Goal: Information Seeking & Learning: Find specific fact

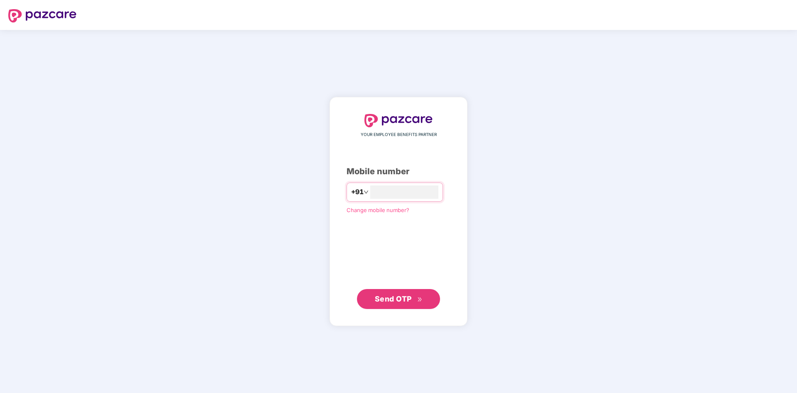
type input "**********"
click at [408, 298] on span "Send OTP" at bounding box center [393, 298] width 37 height 9
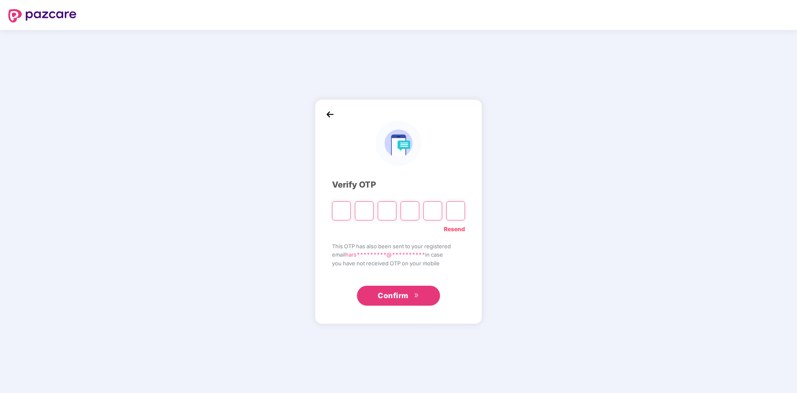
type input "*"
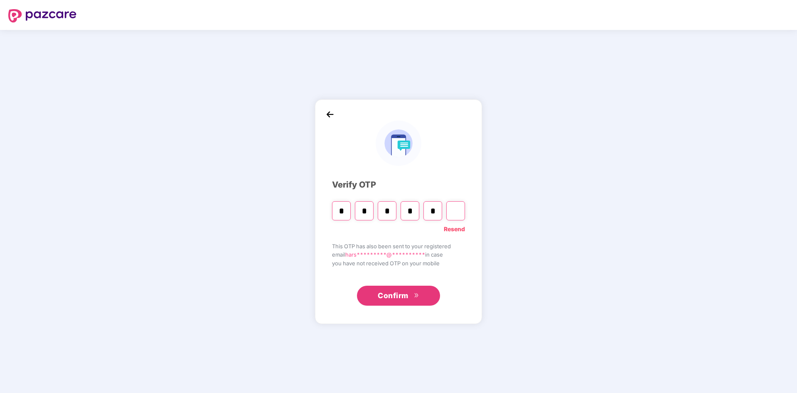
type input "*"
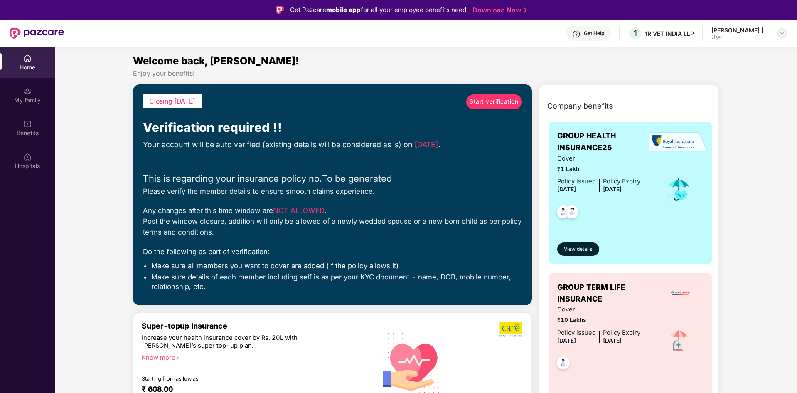
click at [782, 31] on img at bounding box center [782, 33] width 7 height 7
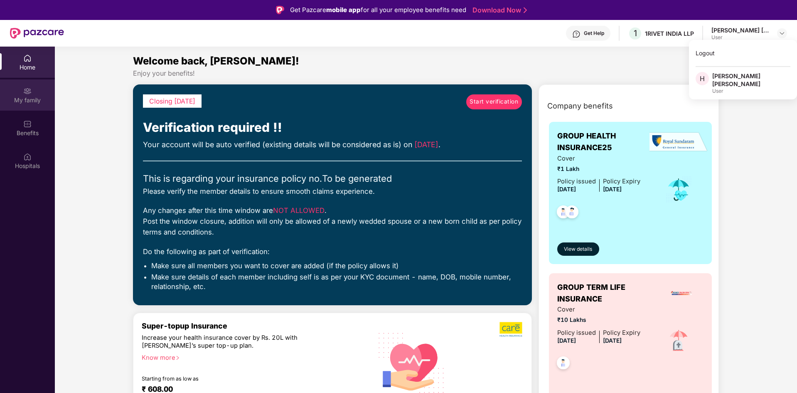
click at [32, 90] on div "My family" at bounding box center [27, 94] width 55 height 31
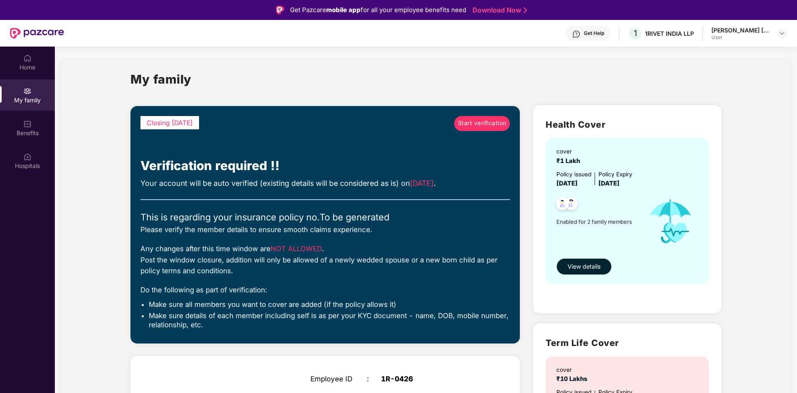
click at [483, 125] on span "Start verification" at bounding box center [482, 123] width 49 height 9
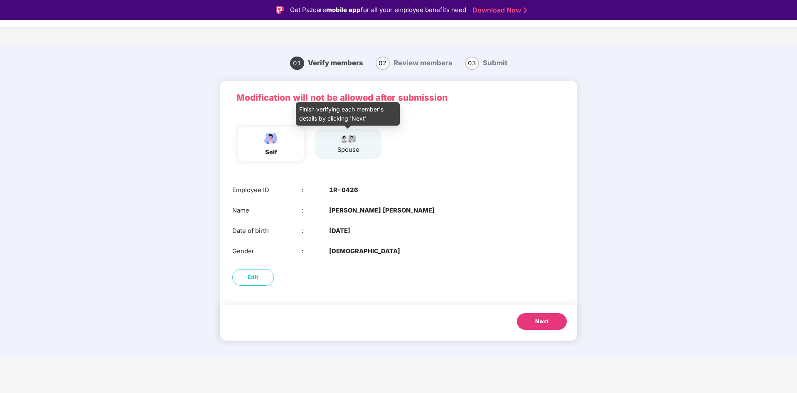
click at [357, 148] on div "spouse" at bounding box center [348, 150] width 22 height 10
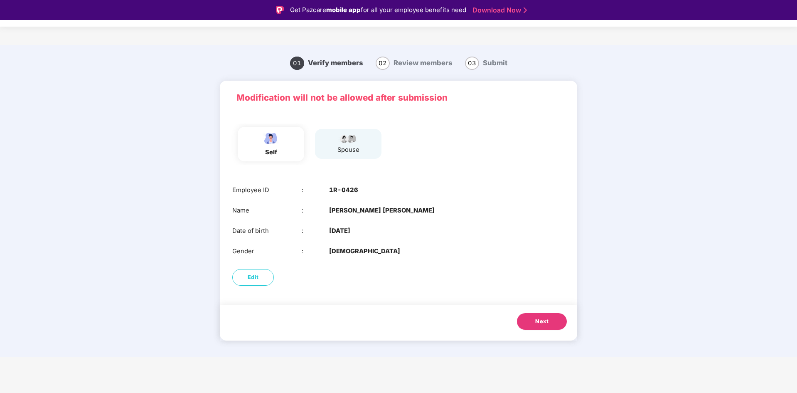
click at [539, 321] on span "Next" at bounding box center [541, 321] width 13 height 8
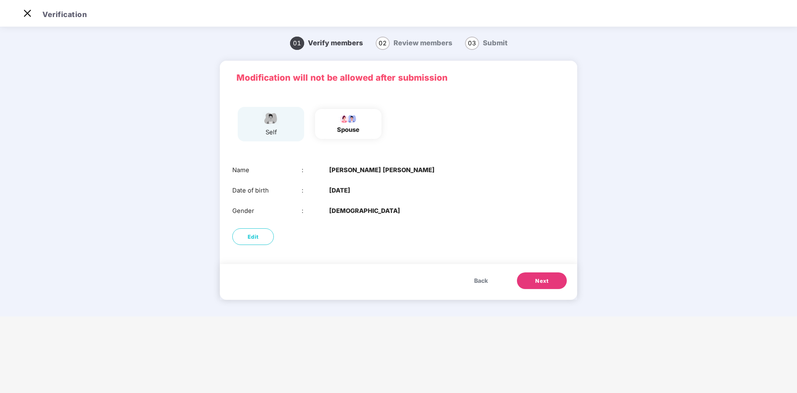
click at [542, 280] on span "Next" at bounding box center [541, 281] width 13 height 8
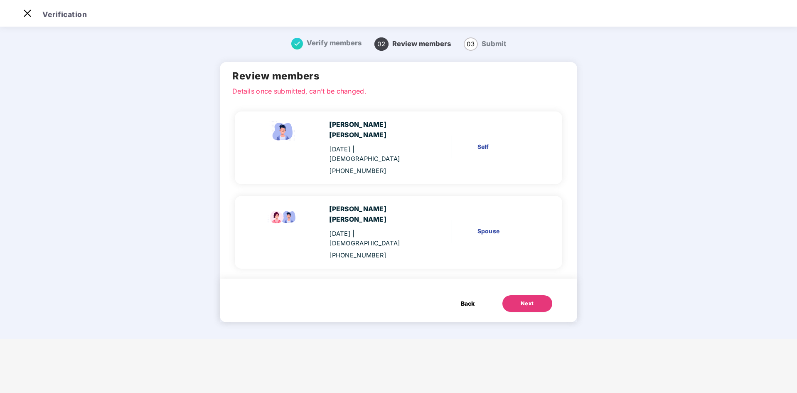
click at [521, 299] on div "Next" at bounding box center [527, 303] width 13 height 8
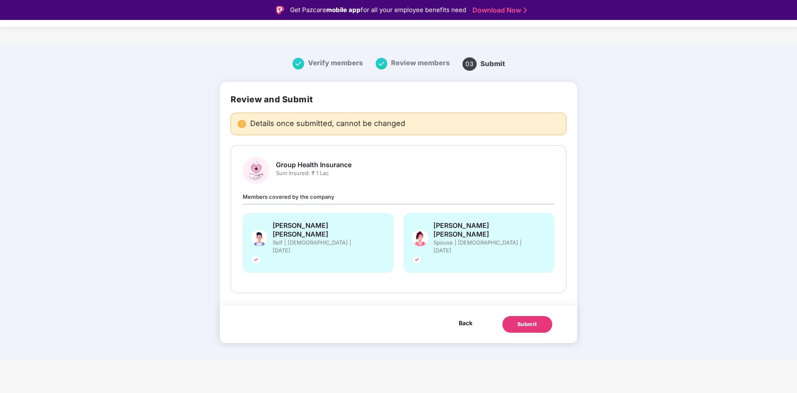
click at [467, 317] on span "Back" at bounding box center [466, 322] width 14 height 10
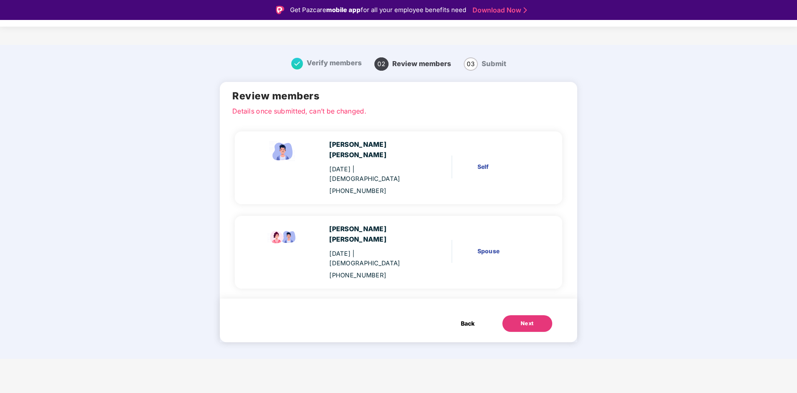
scroll to position [20, 0]
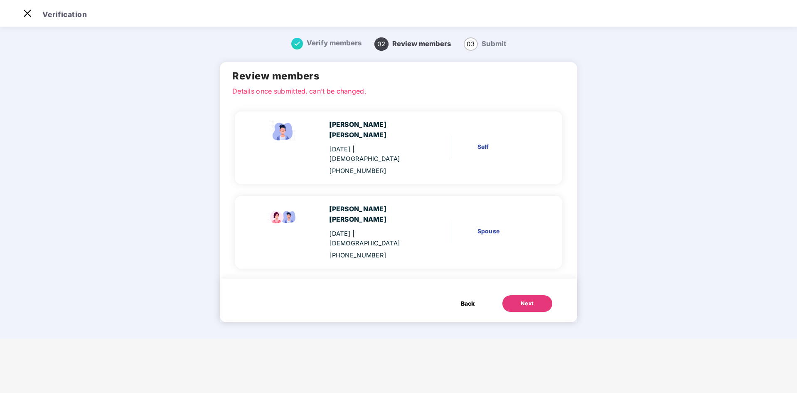
click at [464, 299] on span "Back" at bounding box center [468, 303] width 14 height 9
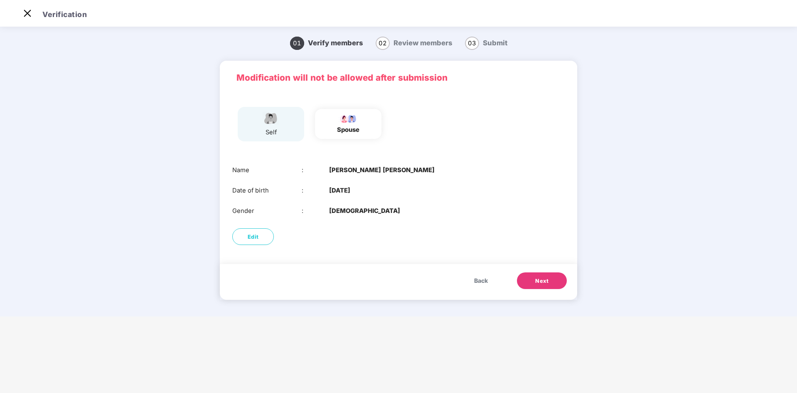
click at [471, 275] on button "Back" at bounding box center [481, 280] width 30 height 17
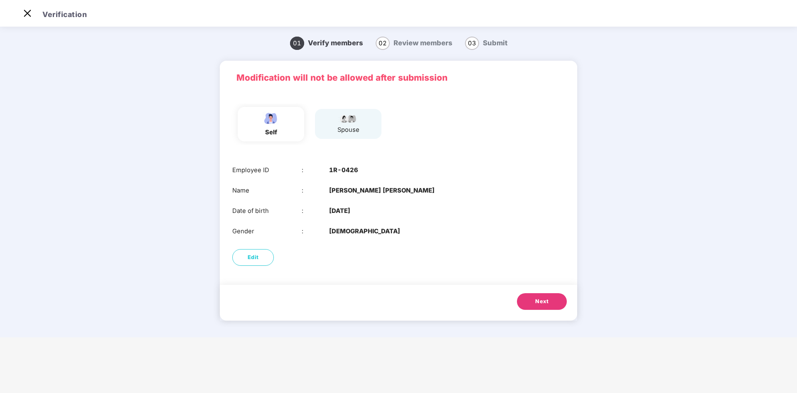
click at [332, 124] on div "spouse" at bounding box center [348, 124] width 66 height 30
click at [348, 121] on img at bounding box center [348, 118] width 21 height 10
click at [550, 295] on button "Next" at bounding box center [542, 301] width 50 height 17
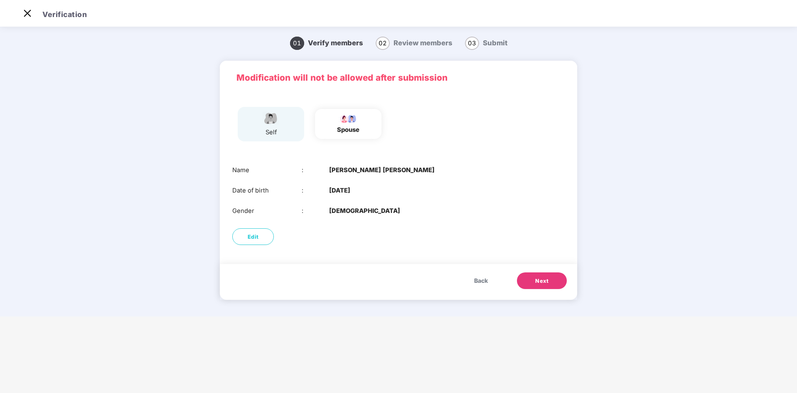
click at [483, 277] on span "Back" at bounding box center [481, 280] width 14 height 9
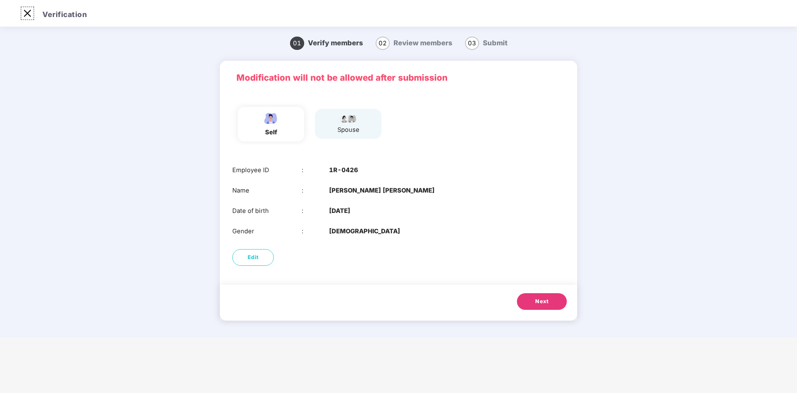
click at [24, 11] on img at bounding box center [27, 13] width 13 height 13
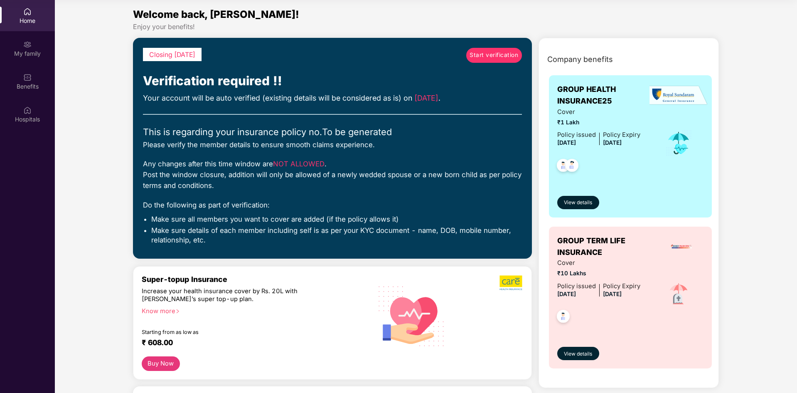
click at [31, 47] on img at bounding box center [27, 44] width 8 height 8
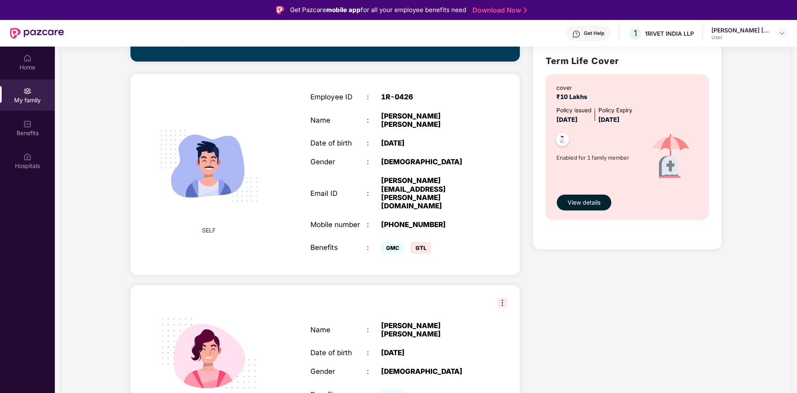
click at [591, 200] on span "View details" at bounding box center [584, 202] width 33 height 9
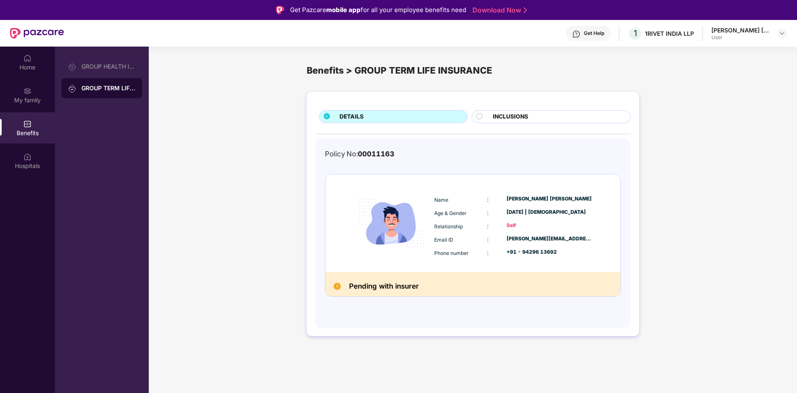
click at [500, 113] on span "INCLUSIONS" at bounding box center [510, 116] width 35 height 9
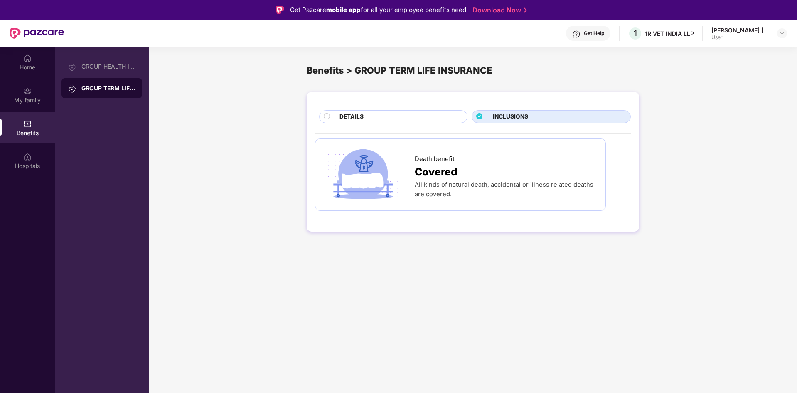
click at [433, 117] on div "DETAILS" at bounding box center [399, 117] width 128 height 10
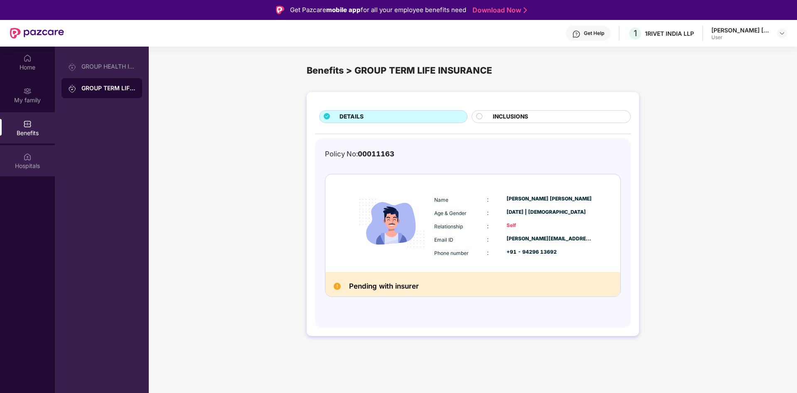
click at [28, 163] on div "Hospitals" at bounding box center [27, 166] width 55 height 8
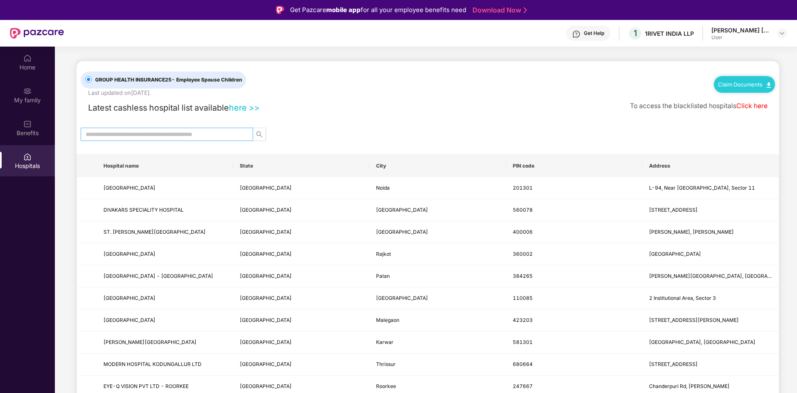
click at [142, 132] on input "text" at bounding box center [164, 134] width 156 height 9
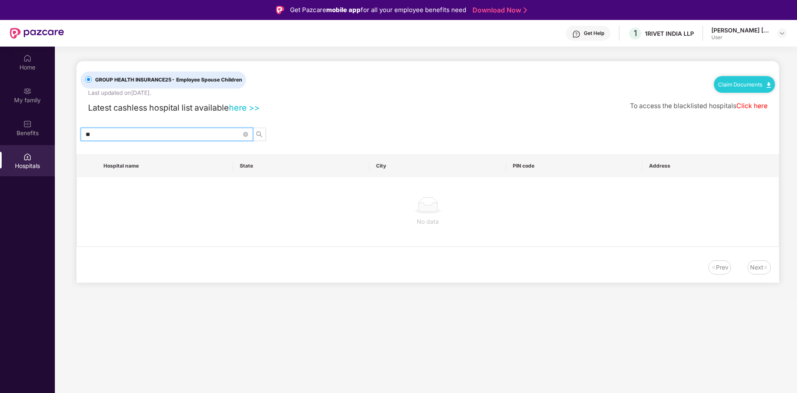
type input "*"
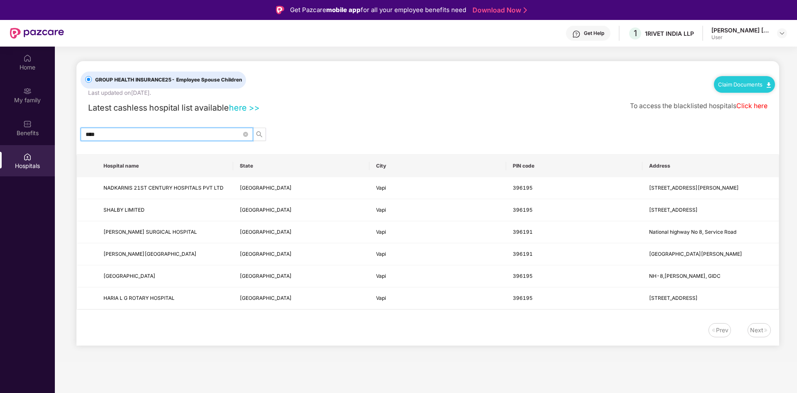
drag, startPoint x: 104, startPoint y: 134, endPoint x: 79, endPoint y: 134, distance: 25.8
click at [79, 134] on div "****" at bounding box center [427, 134] width 703 height 13
type input "*******"
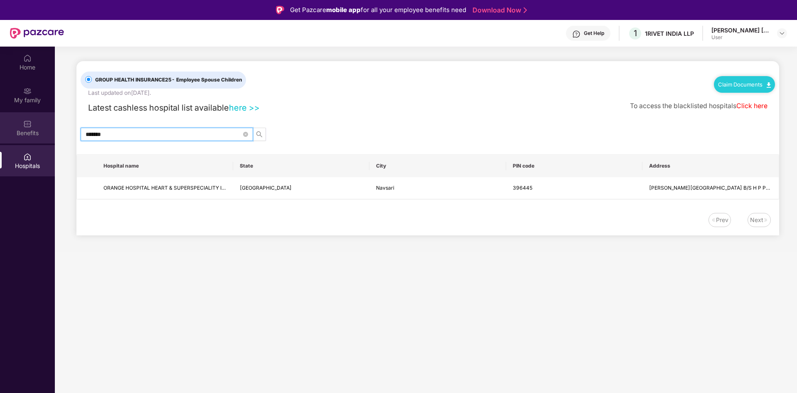
click at [42, 130] on div "Benefits" at bounding box center [27, 133] width 55 height 8
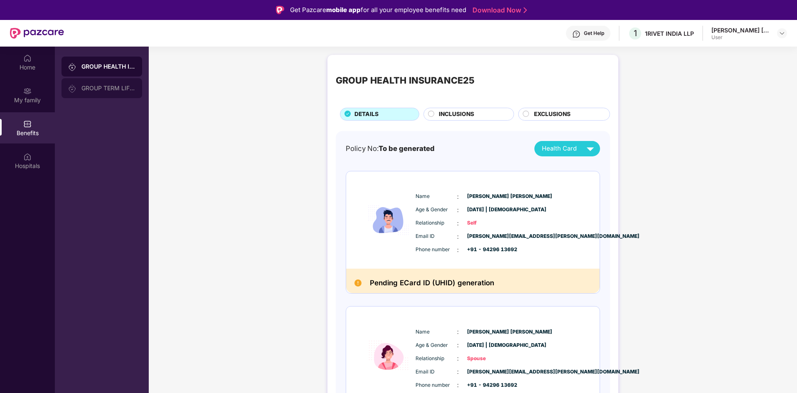
click at [106, 88] on div "GROUP TERM LIFE INSURANCE" at bounding box center [108, 88] width 54 height 7
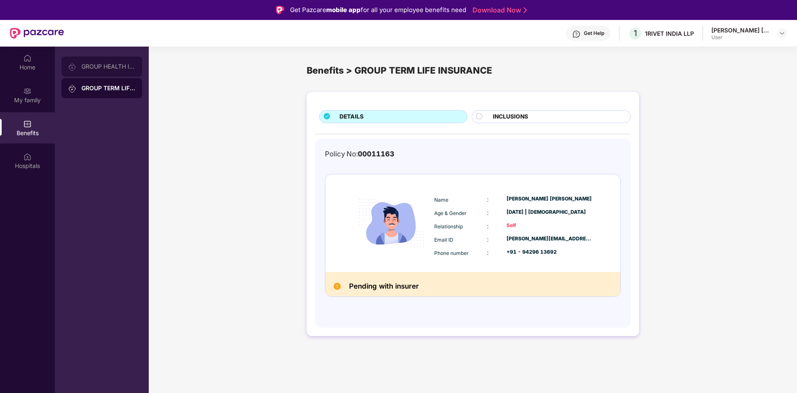
click at [112, 71] on div "GROUP HEALTH INSURANCE25" at bounding box center [102, 67] width 81 height 20
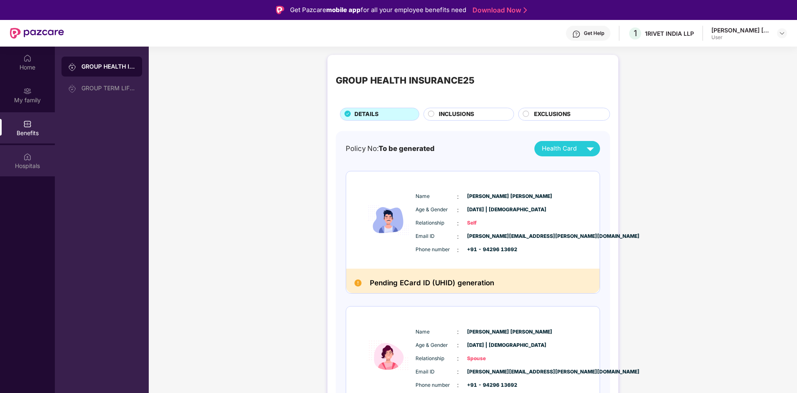
click at [31, 162] on div "Hospitals" at bounding box center [27, 166] width 55 height 8
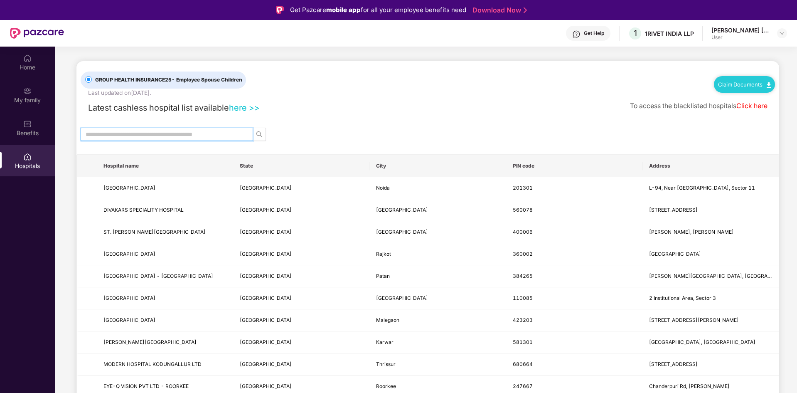
click at [174, 130] on input "text" at bounding box center [164, 134] width 156 height 9
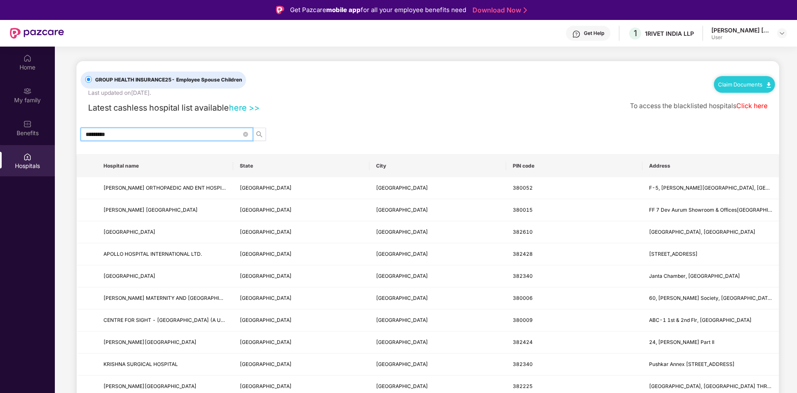
type input "*********"
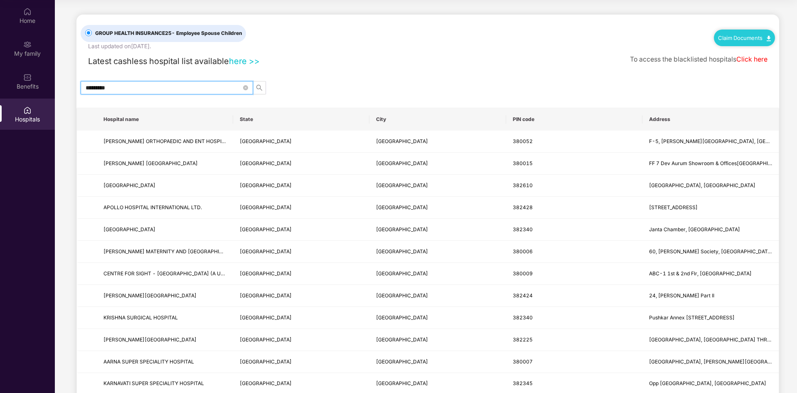
drag, startPoint x: 137, startPoint y: 85, endPoint x: -27, endPoint y: 81, distance: 164.6
click at [0, 81] on html "Get Pazcare mobile app for all your employee benefits need Download Now Get Hel…" at bounding box center [398, 149] width 797 height 393
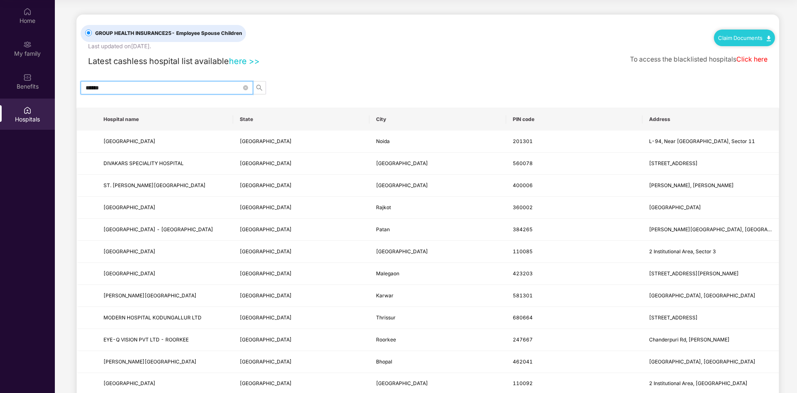
type input "******"
